Goal: Find specific page/section: Find specific page/section

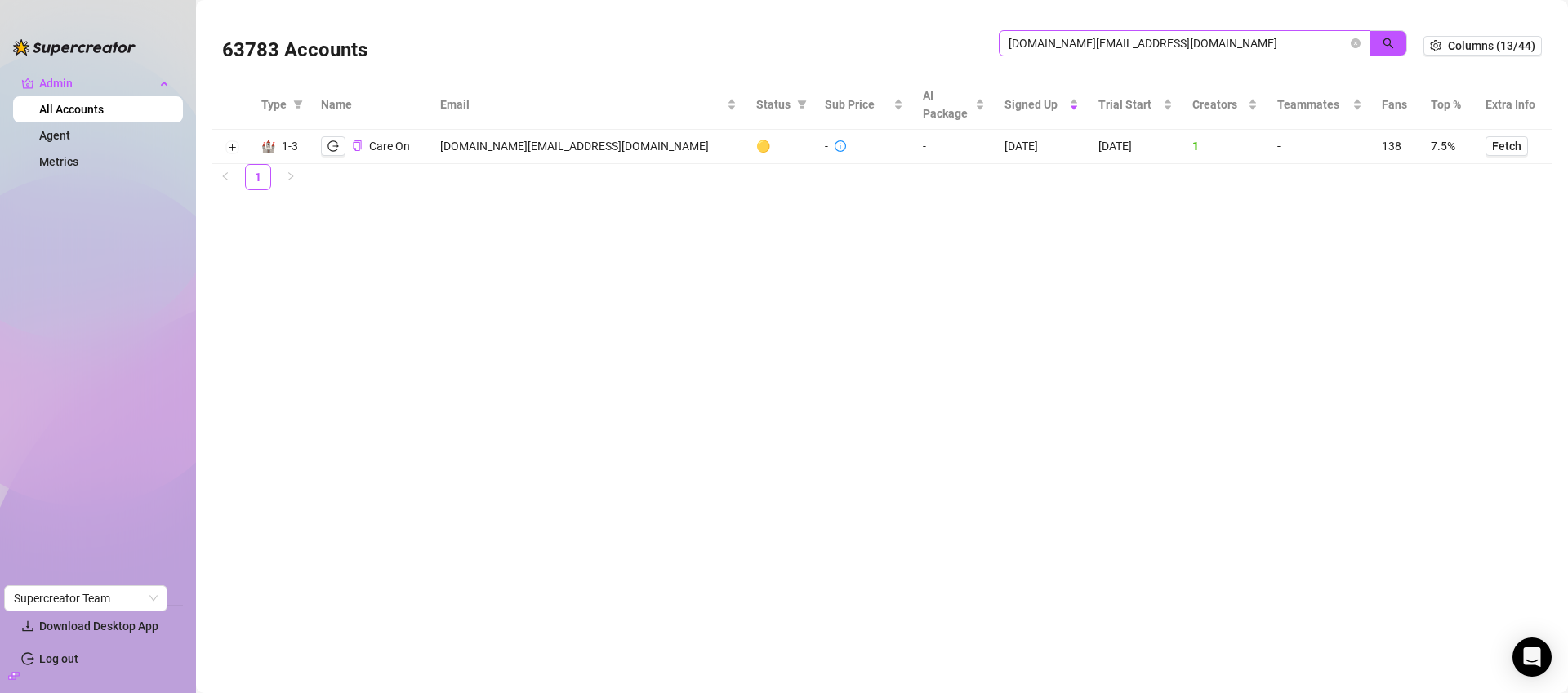
drag, startPoint x: 0, startPoint y: 0, endPoint x: 1085, endPoint y: 46, distance: 1086.0
click at [1085, 47] on input "[DOMAIN_NAME][EMAIL_ADDRESS][DOMAIN_NAME]" at bounding box center [1177, 43] width 339 height 18
click at [1085, 46] on input "[DOMAIN_NAME][EMAIL_ADDRESS][DOMAIN_NAME]" at bounding box center [1177, 43] width 339 height 18
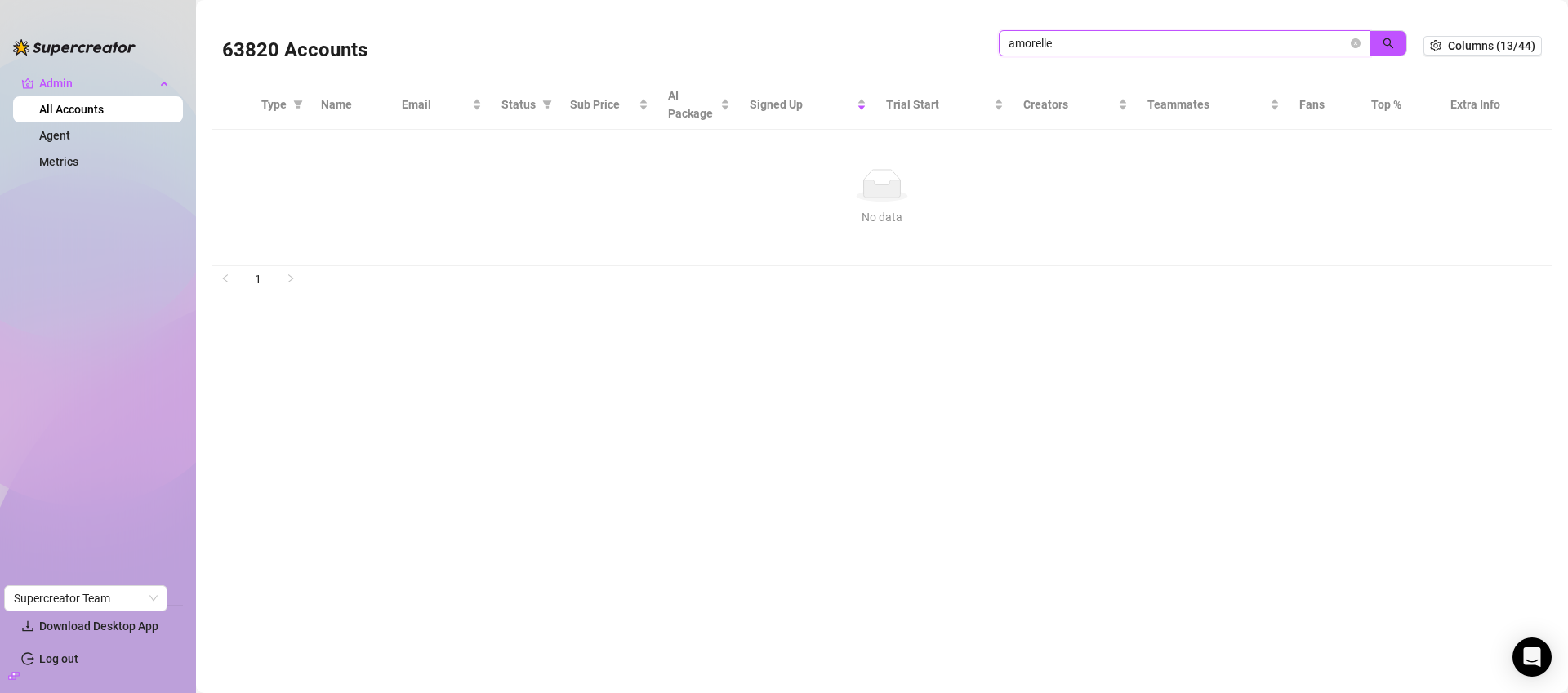
click at [1101, 41] on input "amorelle" at bounding box center [1177, 43] width 339 height 18
paste input "A"
click at [1066, 41] on input "Amorelle" at bounding box center [1177, 43] width 339 height 18
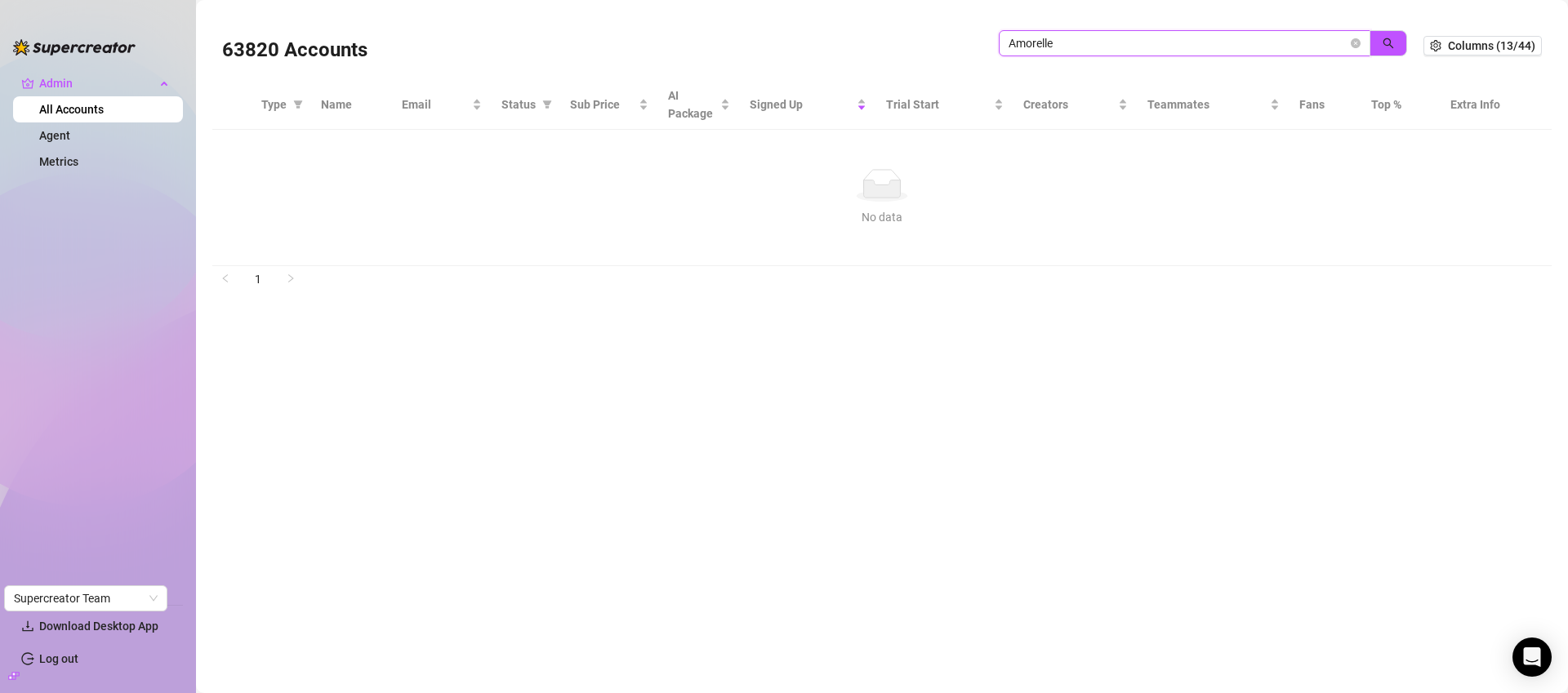
click at [1066, 41] on input "Amorelle" at bounding box center [1177, 43] width 339 height 18
paste input "[EMAIL_ADDRESS][DOMAIN_NAME]"
type input "[EMAIL_ADDRESS][DOMAIN_NAME]"
click at [1355, 40] on icon "close-circle" at bounding box center [1355, 43] width 10 height 10
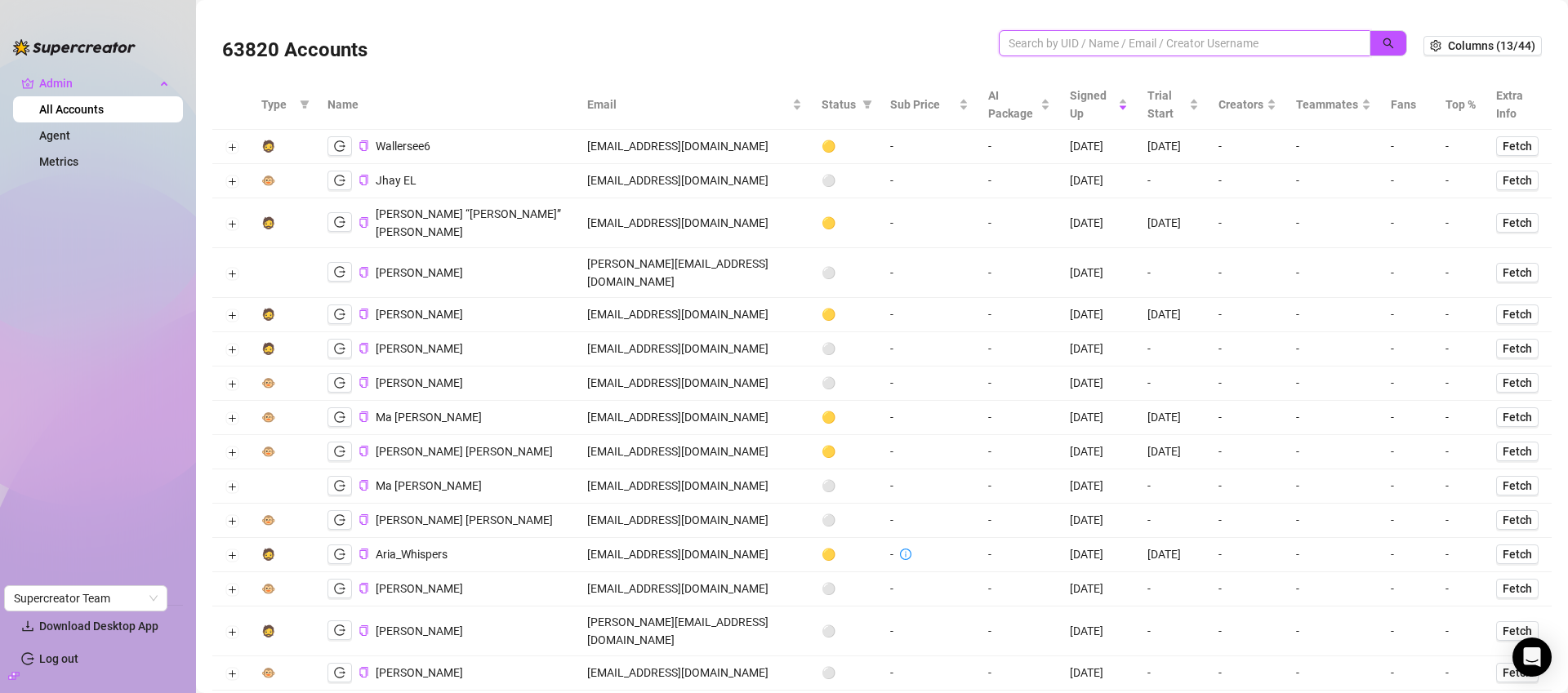
click at [1034, 38] on input "search" at bounding box center [1177, 43] width 339 height 18
paste input "[PERSON_NAME][EMAIL_ADDRESS][DOMAIN_NAME]"
click at [1382, 39] on icon "search" at bounding box center [1387, 43] width 11 height 11
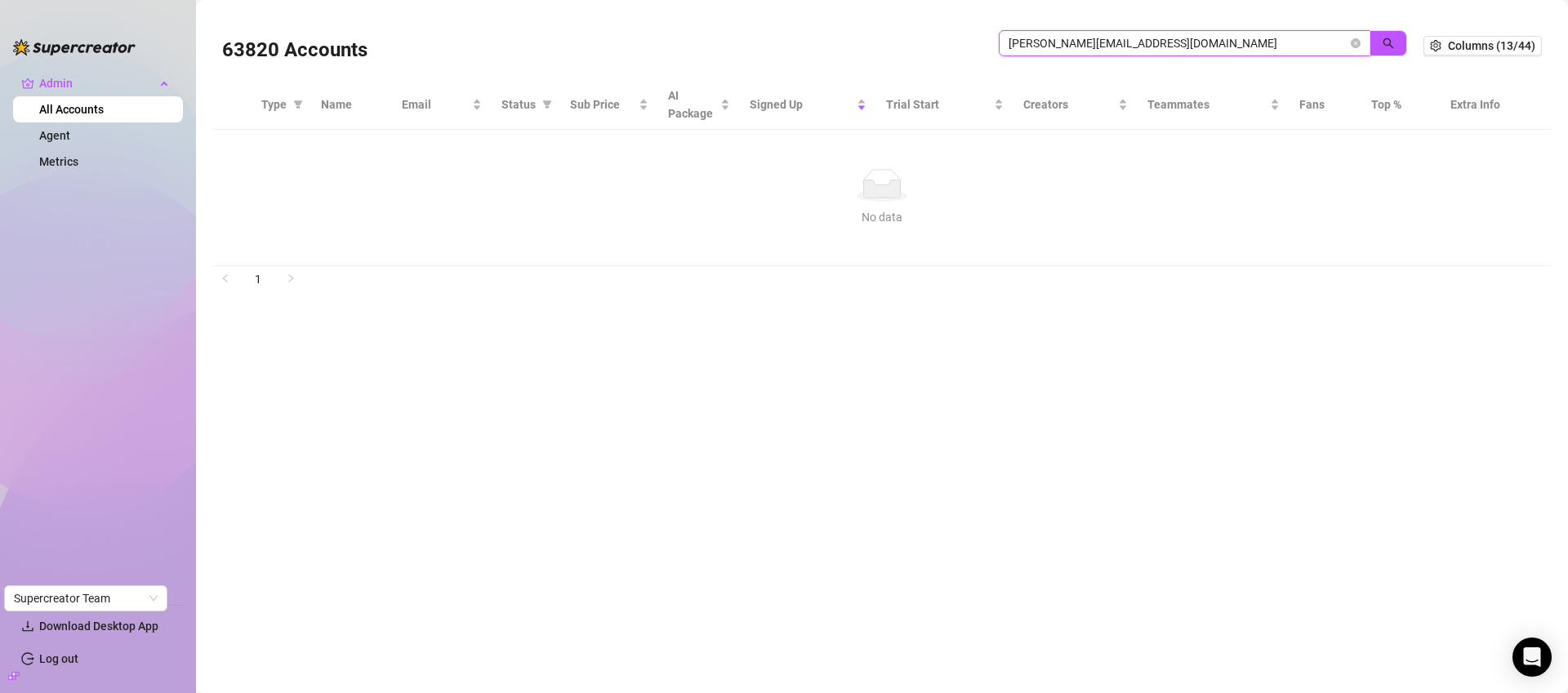
type input "[PERSON_NAME][EMAIL_ADDRESS][DOMAIN_NAME]"
